Goal: Task Accomplishment & Management: Complete application form

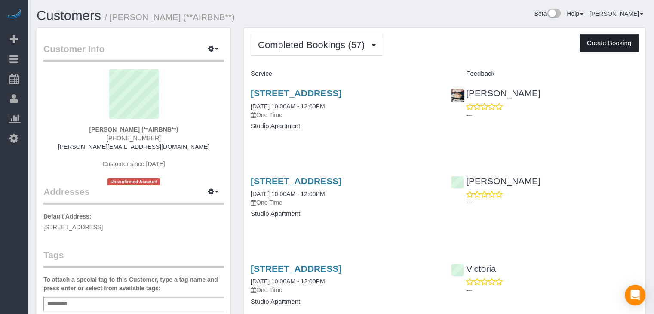
click at [605, 38] on button "Create Booking" at bounding box center [608, 43] width 59 height 18
select select "IA"
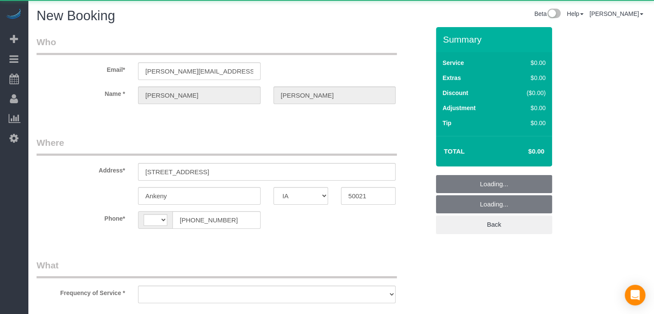
select select "string:US"
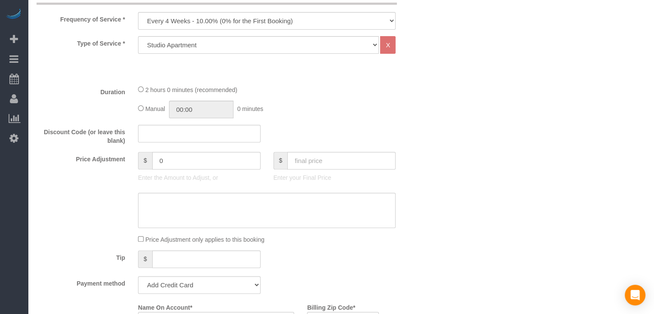
scroll to position [294, 0]
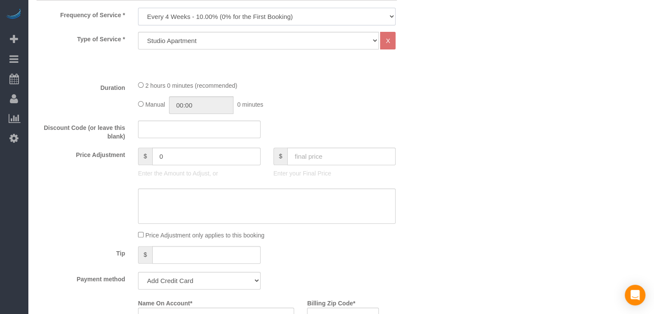
click at [195, 12] on select "Every 6 Weeks (0% for the First Booking) One Time Every 8 Weeks (0% for the Fir…" at bounding box center [266, 17] width 257 height 18
select select "object:1738"
click at [138, 8] on select "Every 6 Weeks (0% for the First Booking) One Time Every 8 Weeks (0% for the Fir…" at bounding box center [266, 17] width 257 height 18
type input "02:00"
click at [371, 154] on input "text" at bounding box center [341, 156] width 108 height 18
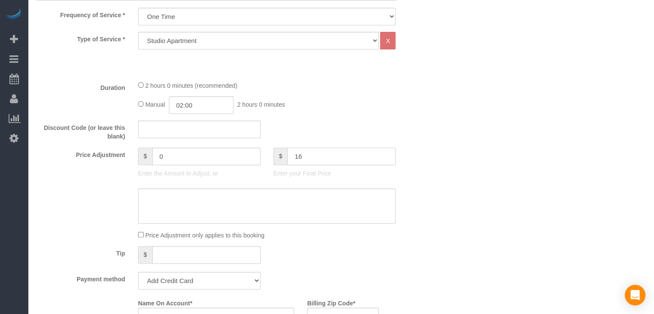
type input "160"
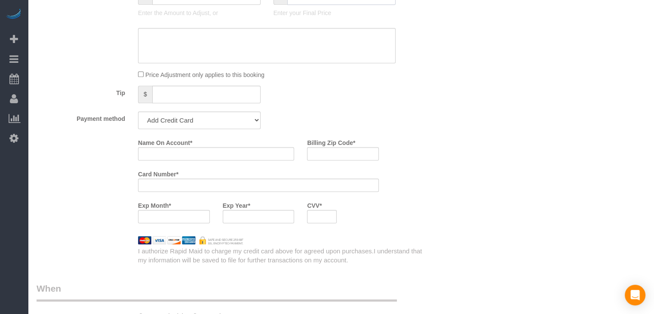
type input "60"
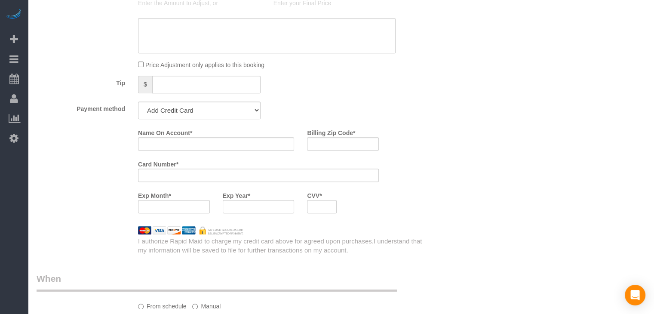
scroll to position [470, 0]
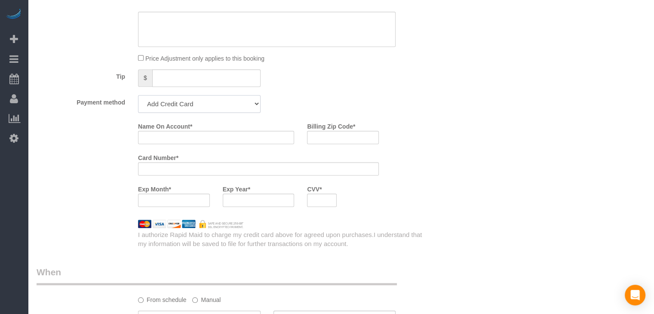
click at [216, 102] on select "Add Credit Card Cash Check Paypal" at bounding box center [199, 104] width 122 height 18
select select "string:check"
click at [138, 95] on select "Add Credit Card Cash Check Paypal" at bounding box center [199, 104] width 122 height 18
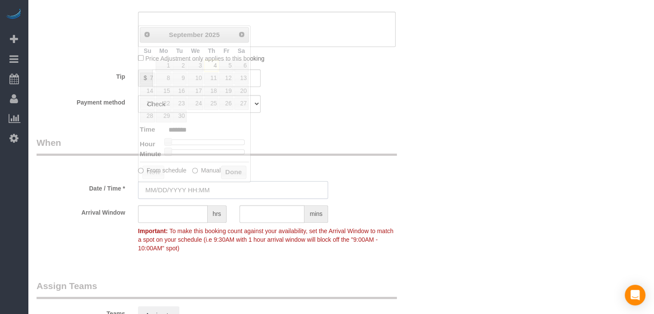
click at [183, 185] on input "text" at bounding box center [233, 190] width 190 height 18
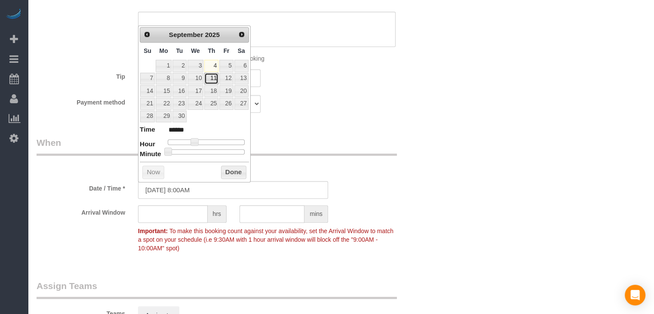
click at [214, 81] on link "11" at bounding box center [211, 79] width 14 height 12
type input "09/11/2025 9:00AM"
type input "******"
type input "09/11/2025 10:00AM"
type input "*******"
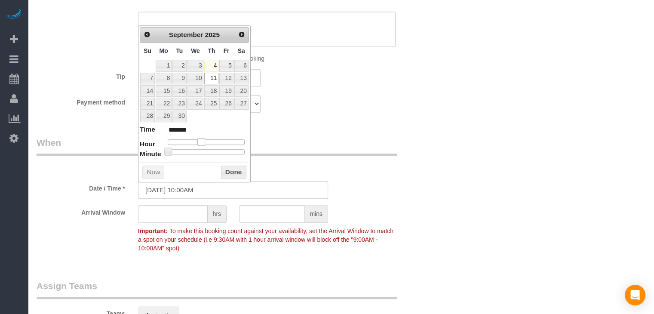
drag, startPoint x: 192, startPoint y: 138, endPoint x: 199, endPoint y: 139, distance: 6.9
click at [199, 139] on span at bounding box center [201, 142] width 8 height 8
click at [243, 171] on button "Done" at bounding box center [233, 172] width 25 height 14
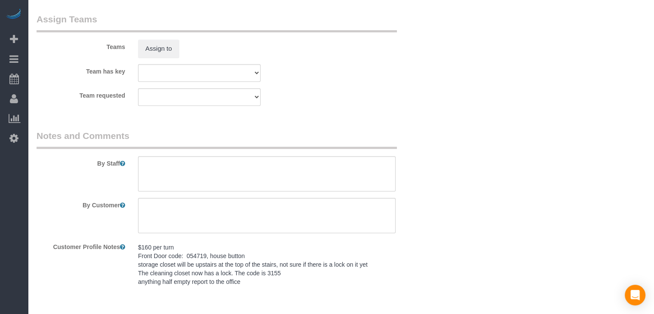
scroll to position [766, 0]
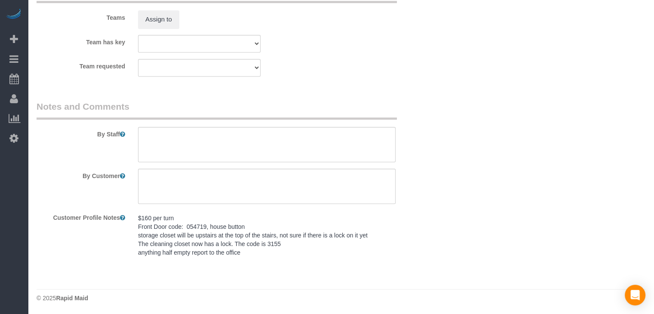
click at [199, 228] on pre "$160 per turn Front Door code: 054719, house button storage closet will be upst…" at bounding box center [266, 235] width 257 height 43
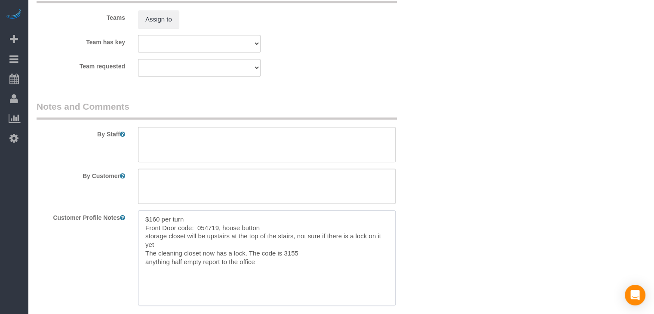
click at [213, 238] on textarea "$160 per turn Front Door code: 054719, house button storage closet will be upst…" at bounding box center [266, 257] width 257 height 95
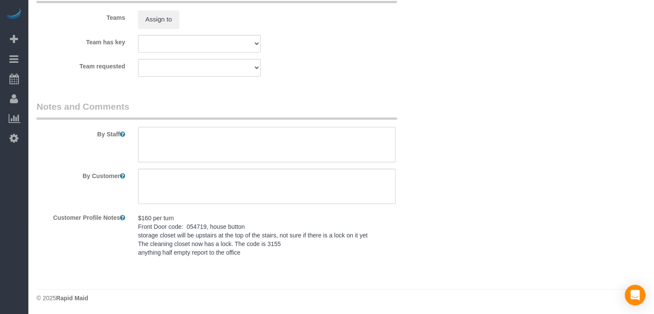
click at [244, 132] on textarea at bounding box center [266, 144] width 257 height 35
paste textarea "$160 per turn Front Door code: 054719, house button storage closet will be upst…"
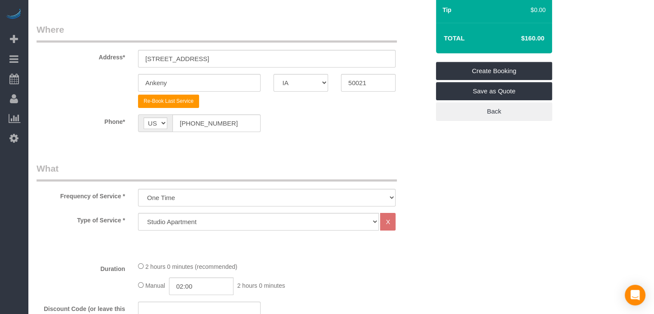
scroll to position [110, 0]
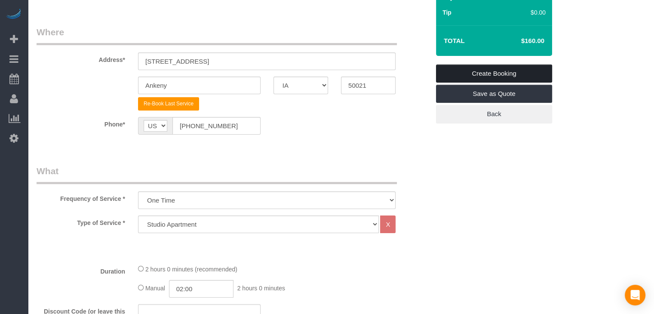
type textarea "$160 per turn Front Door code: 054719, house button storage closet will be upst…"
click at [524, 71] on link "Create Booking" at bounding box center [494, 73] width 116 height 18
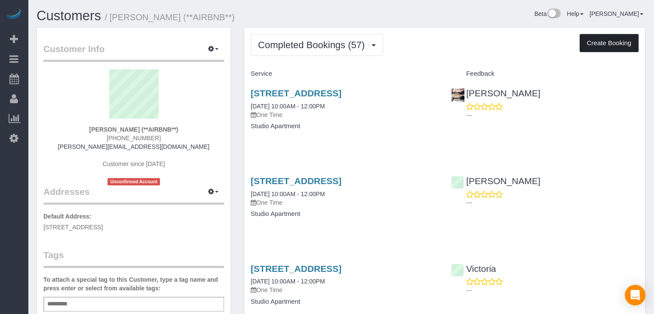
click at [605, 43] on button "Create Booking" at bounding box center [608, 43] width 59 height 18
select select "IA"
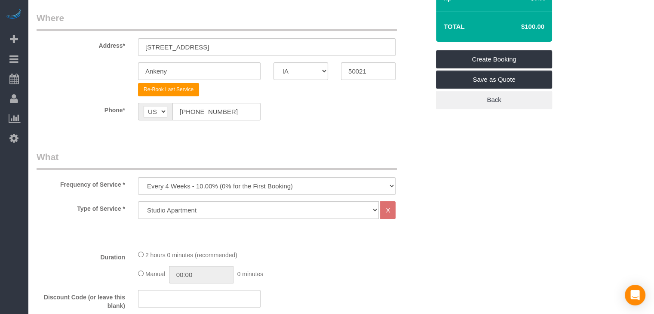
scroll to position [205, 0]
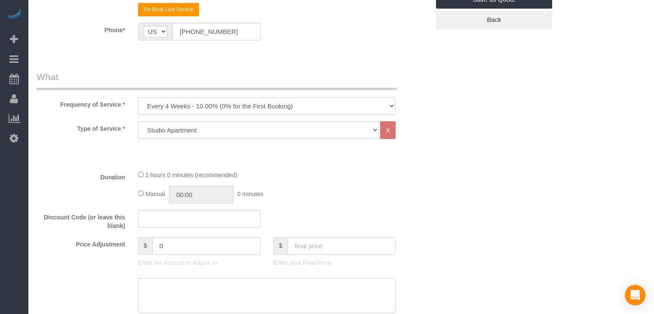
click at [158, 100] on select "Every 6 Weeks (0% for the First Booking) One Time Every 8 Weeks (0% for the Fir…" at bounding box center [266, 106] width 257 height 18
select select "object:1738"
click at [138, 97] on select "Every 6 Weeks (0% for the First Booking) One Time Every 8 Weeks (0% for the Fir…" at bounding box center [266, 106] width 257 height 18
click at [136, 195] on div "2 hours 0 minutes (recommended) Manual 00:00 0 minutes" at bounding box center [266, 187] width 270 height 34
type input "02:00"
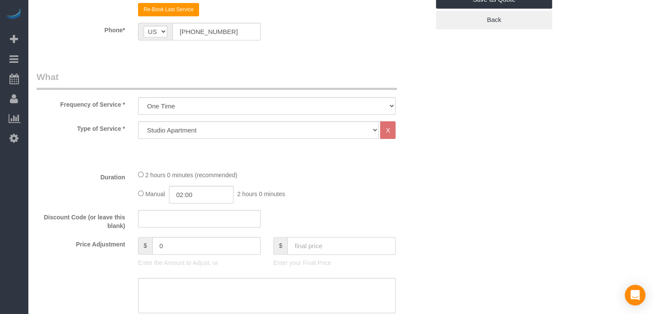
click at [307, 252] on input "text" at bounding box center [341, 246] width 108 height 18
type input "160"
type input "60"
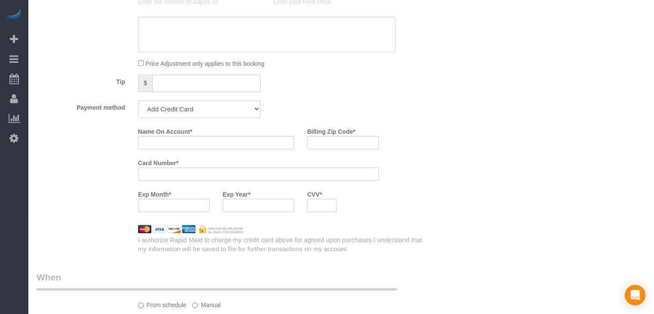
scroll to position [467, 0]
click at [235, 107] on select "Add Credit Card Cash Check Paypal" at bounding box center [199, 107] width 122 height 18
select select "string:check"
click at [138, 98] on select "Add Credit Card Cash Check Paypal" at bounding box center [199, 107] width 122 height 18
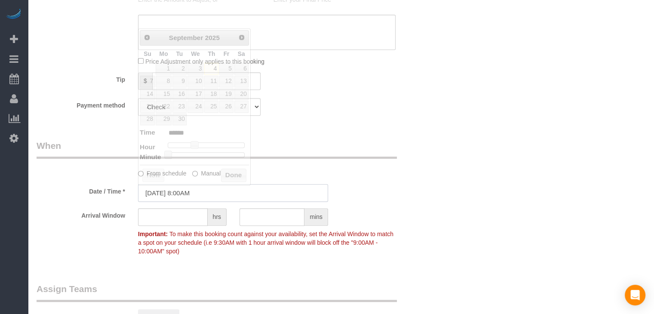
click at [191, 189] on input "[DATE] 8:00AM" at bounding box center [233, 193] width 190 height 18
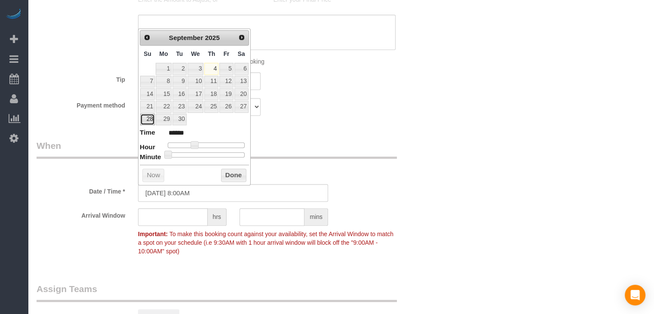
click at [146, 120] on link "28" at bounding box center [147, 119] width 15 height 12
type input "[DATE] 9:00AM"
type input "******"
type input "[DATE] 10:00AM"
type input "*******"
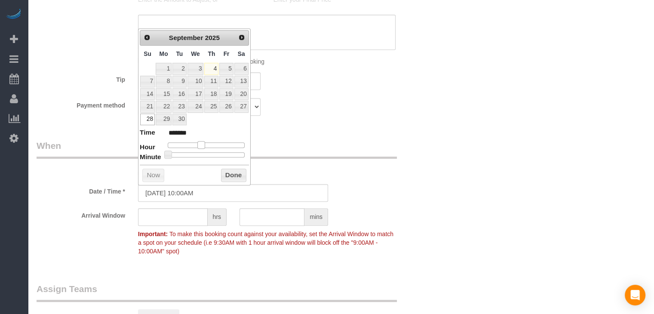
drag, startPoint x: 192, startPoint y: 140, endPoint x: 200, endPoint y: 141, distance: 7.8
click at [200, 141] on span at bounding box center [201, 145] width 8 height 8
click at [240, 172] on button "Done" at bounding box center [233, 175] width 25 height 14
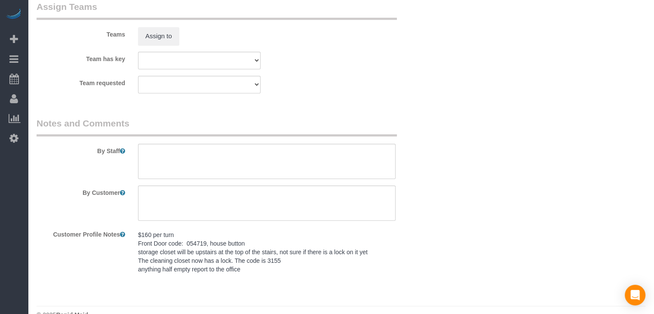
scroll to position [766, 0]
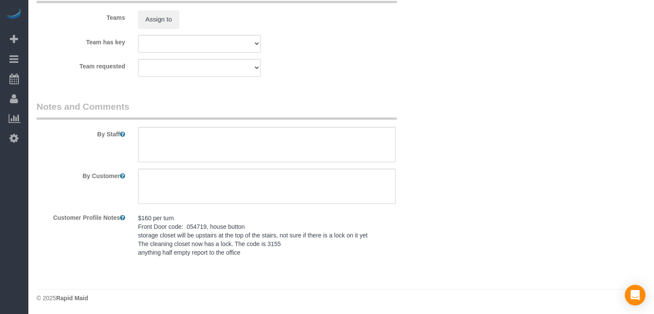
click at [155, 232] on pre "$160 per turn Front Door code: 054719, house button storage closet will be upst…" at bounding box center [266, 235] width 257 height 43
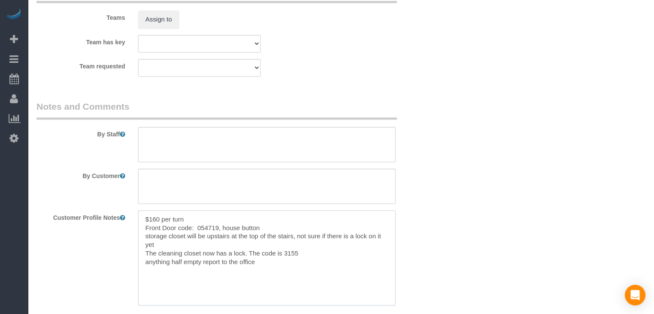
click at [210, 236] on textarea "$160 per turn Front Door code: 054719, house button storage closet will be upst…" at bounding box center [266, 257] width 257 height 95
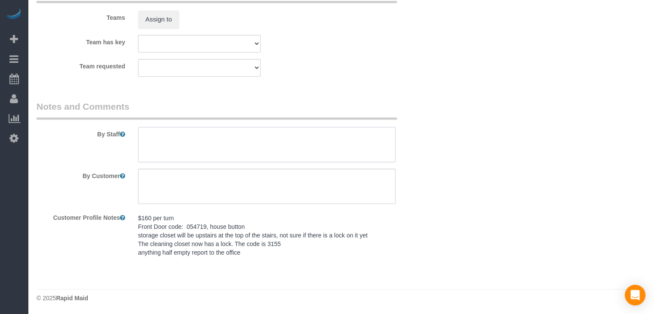
click at [219, 149] on textarea at bounding box center [266, 144] width 257 height 35
paste textarea "$160 per turn Front Door code: 054719, house button storage closet will be upst…"
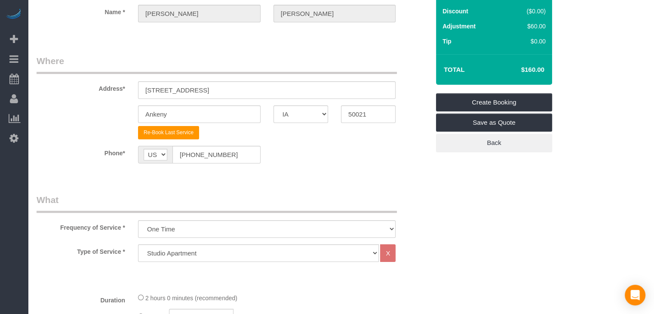
scroll to position [79, 0]
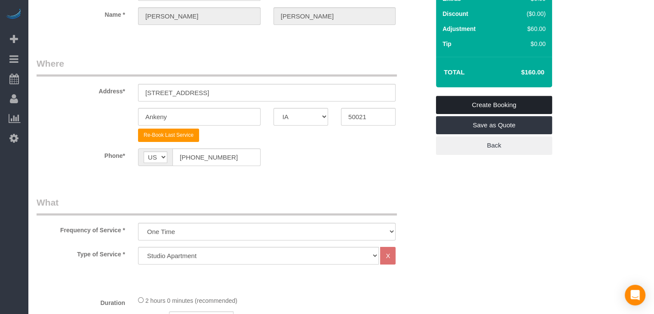
type textarea "$160 per turn Front Door code: 054719, house button storage closet will be upst…"
click at [522, 107] on link "Create Booking" at bounding box center [494, 105] width 116 height 18
